Goal: Navigation & Orientation: Locate item on page

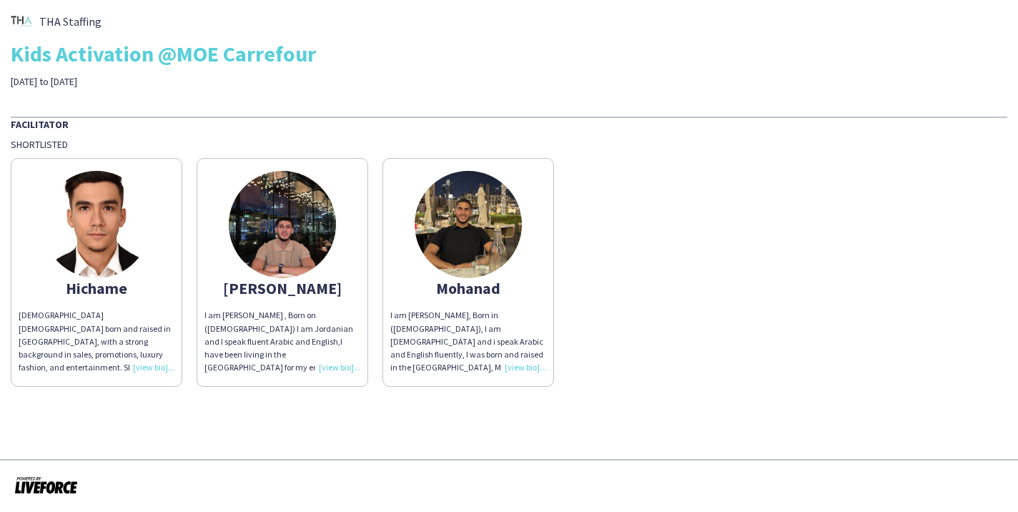
click at [513, 370] on div "I am [PERSON_NAME], Born in ([DEMOGRAPHIC_DATA]), I am [DEMOGRAPHIC_DATA] and i…" at bounding box center [468, 341] width 156 height 65
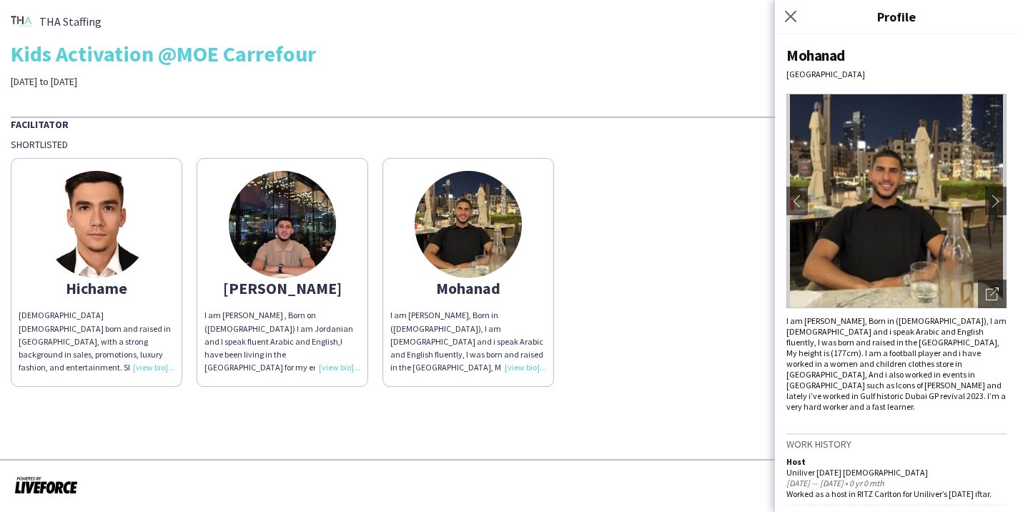
click at [112, 224] on img at bounding box center [96, 224] width 107 height 107
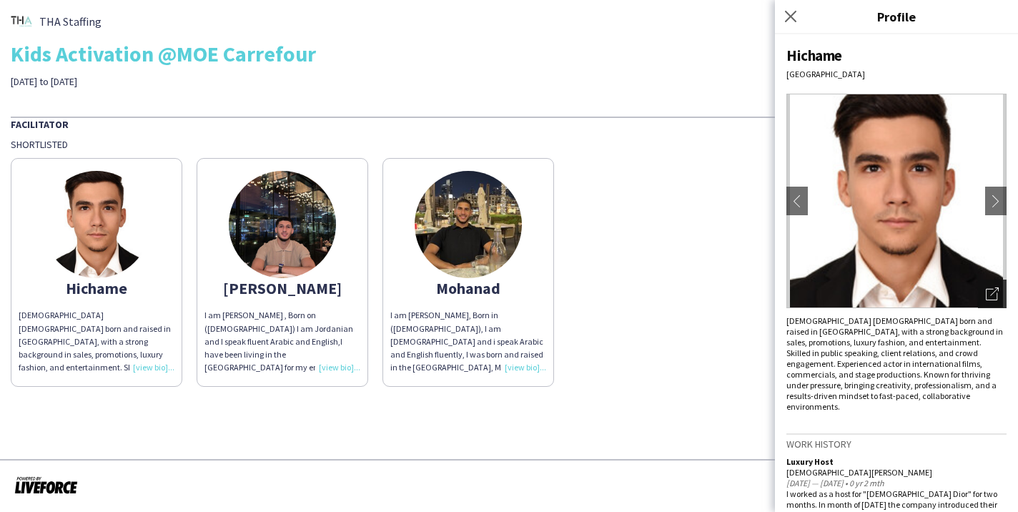
click at [989, 292] on icon "Open photos pop-in" at bounding box center [992, 293] width 13 height 13
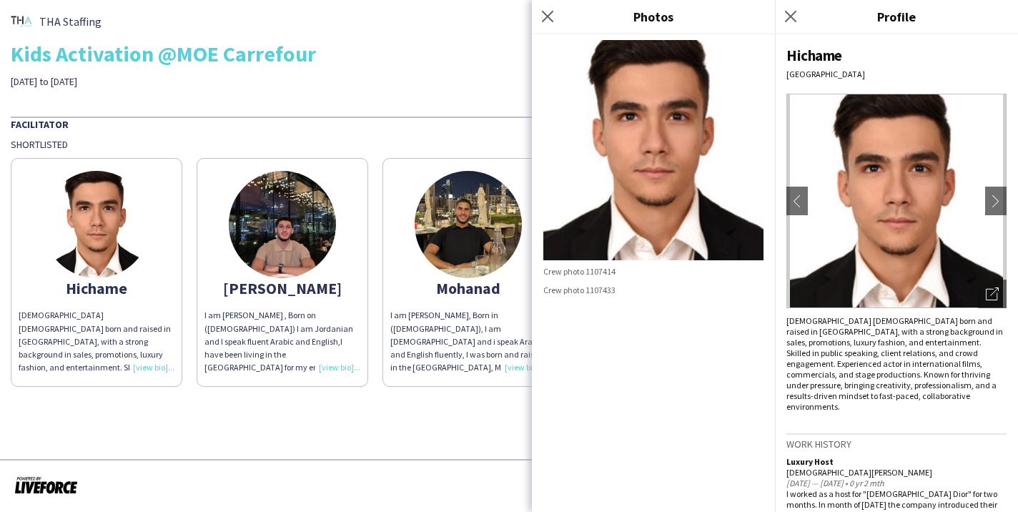
click at [480, 225] on img at bounding box center [468, 224] width 107 height 107
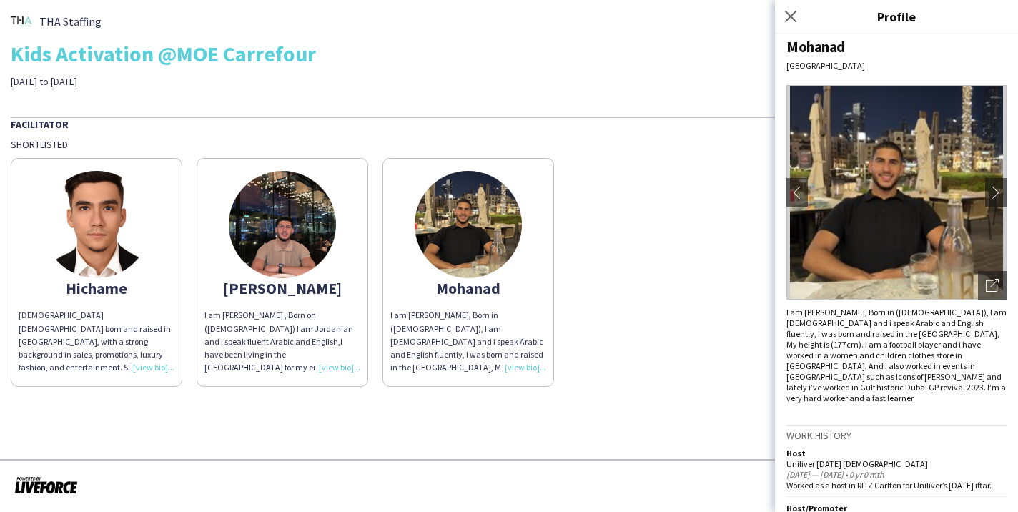
scroll to position [11, 0]
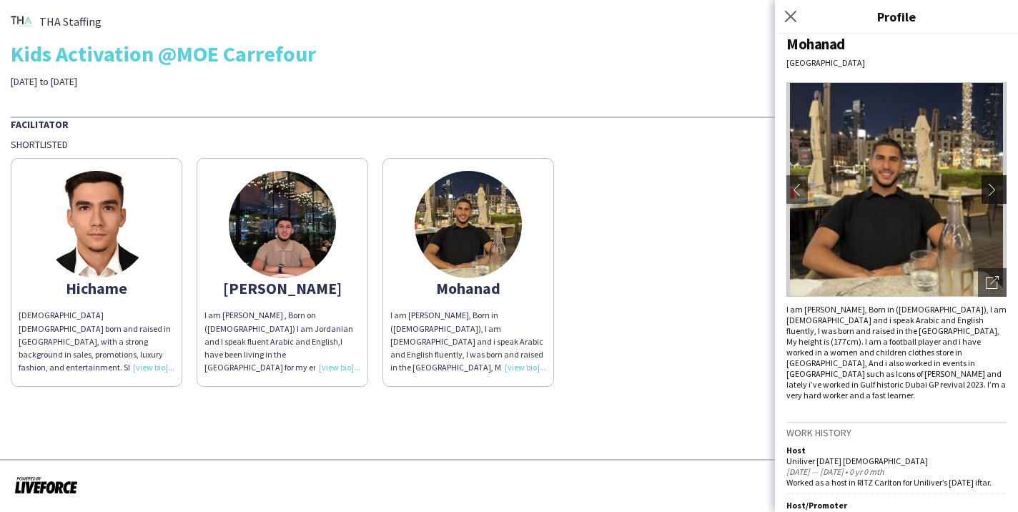
click at [991, 202] on button "chevron-right" at bounding box center [995, 189] width 29 height 29
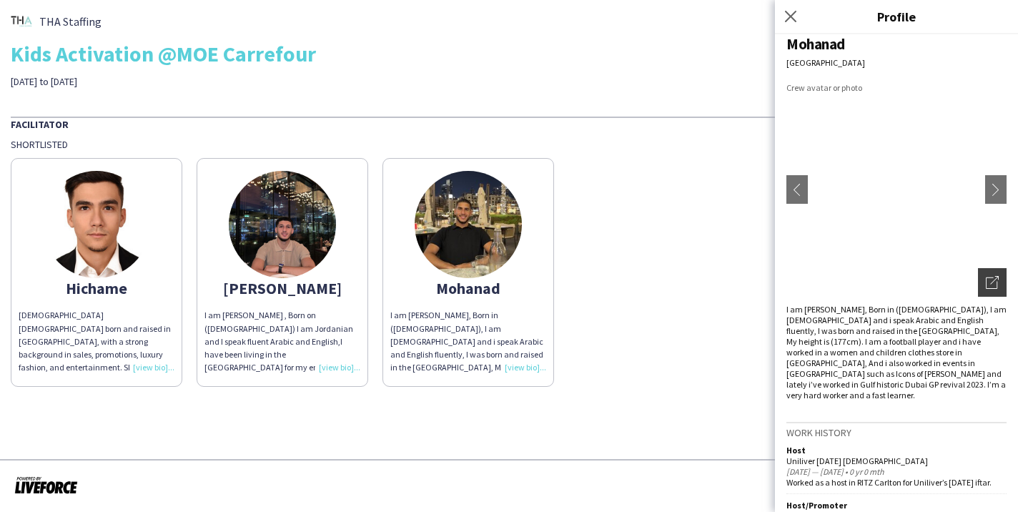
click at [991, 277] on icon "Open photos pop-in" at bounding box center [992, 282] width 13 height 13
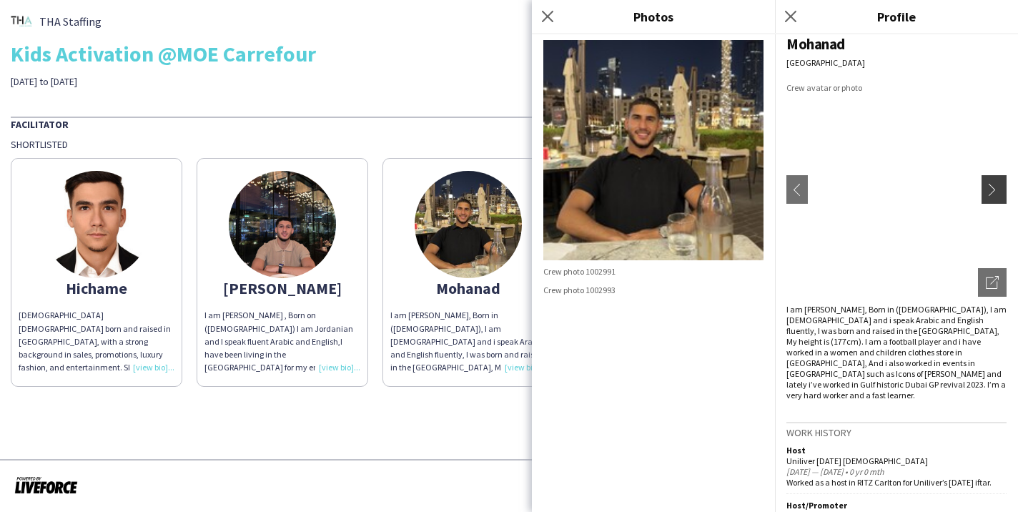
click at [993, 188] on app-icon "chevron-right" at bounding box center [996, 189] width 20 height 13
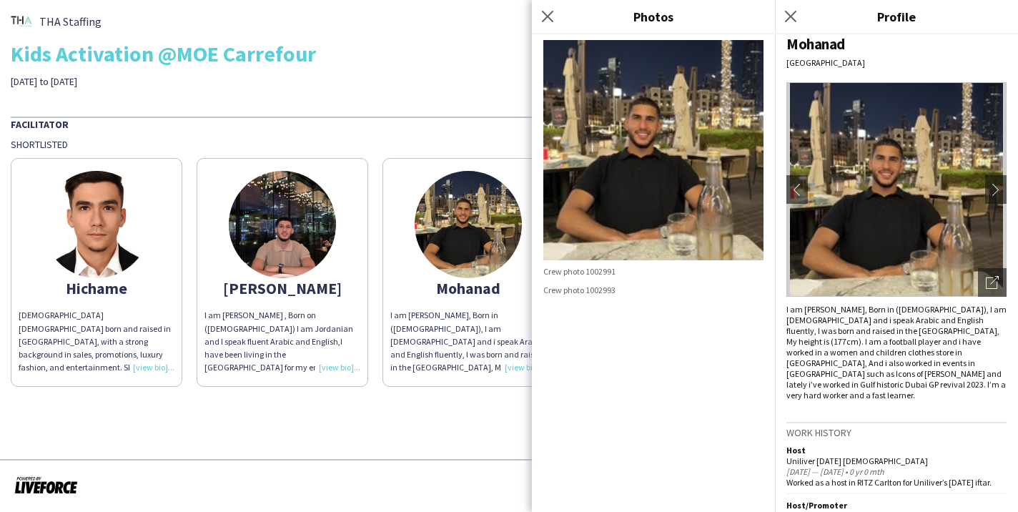
click at [292, 238] on img at bounding box center [282, 224] width 107 height 107
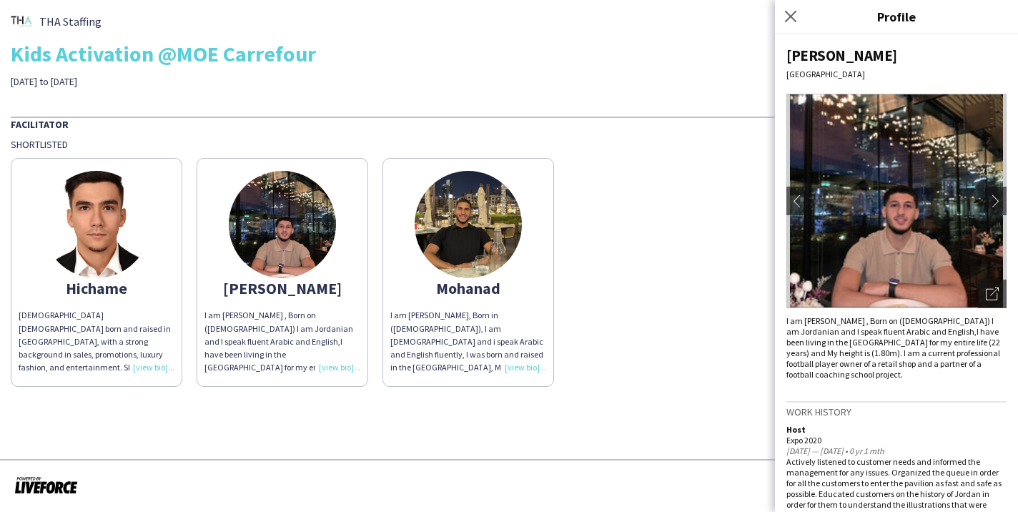
click at [102, 285] on div "Hichame" at bounding box center [97, 288] width 156 height 13
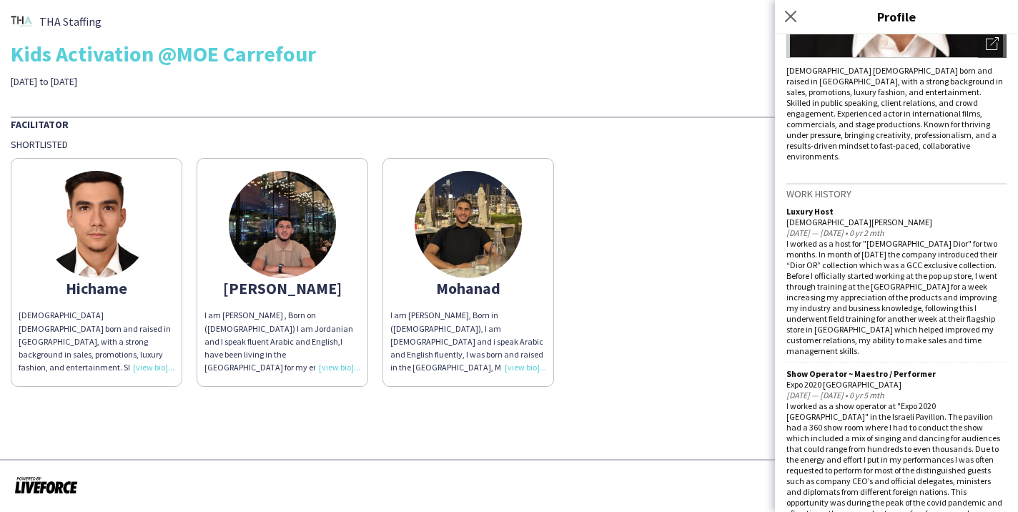
scroll to position [274, 0]
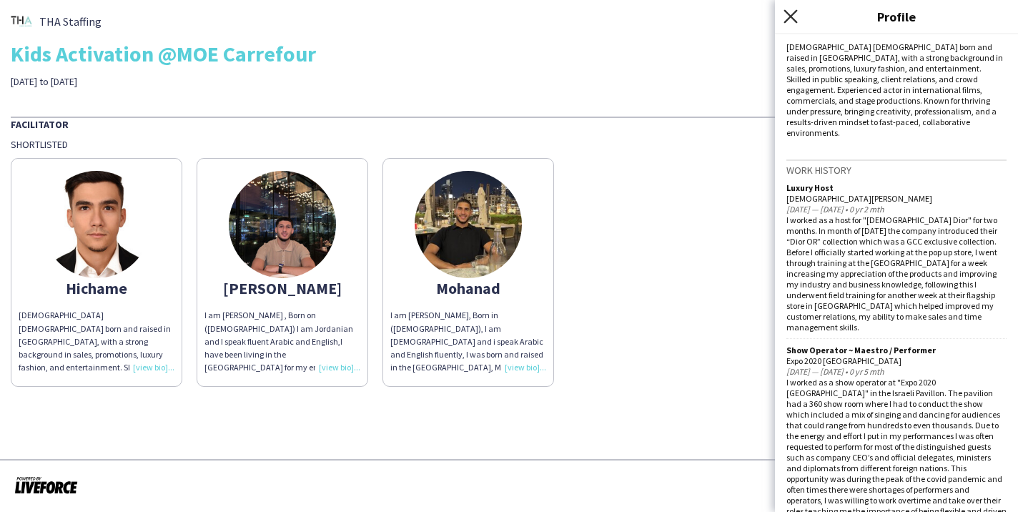
click at [789, 17] on icon at bounding box center [790, 16] width 14 height 14
